Goal: Transaction & Acquisition: Obtain resource

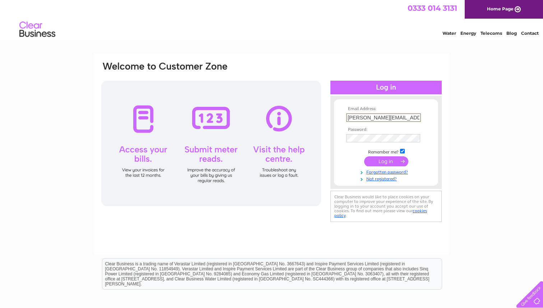
type input "marcus@srscare.uk"
click at [386, 161] on input "submit" at bounding box center [386, 162] width 44 height 10
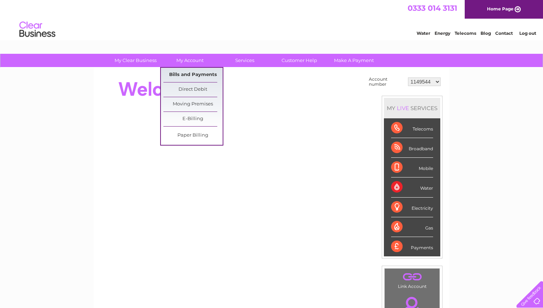
click at [195, 73] on link "Bills and Payments" at bounding box center [192, 75] width 59 height 14
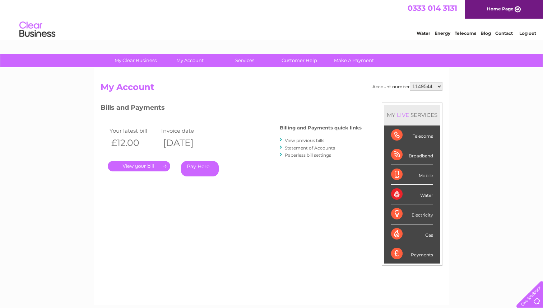
click at [155, 166] on link "." at bounding box center [139, 166] width 62 height 10
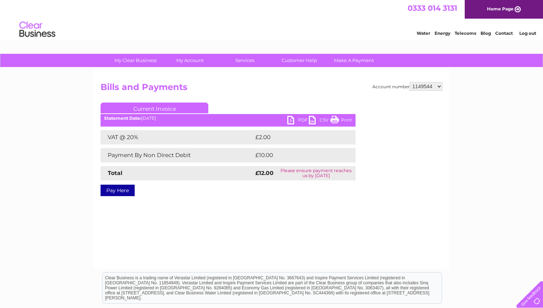
click at [300, 121] on link "PDF" at bounding box center [298, 121] width 22 height 10
click at [304, 85] on h2 "Bills and Payments" at bounding box center [272, 89] width 342 height 14
select select "1149905"
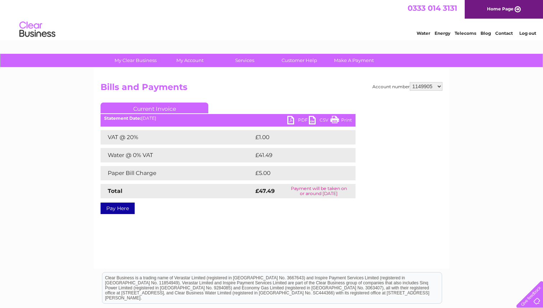
select select "30310336"
